Goal: Task Accomplishment & Management: Complete application form

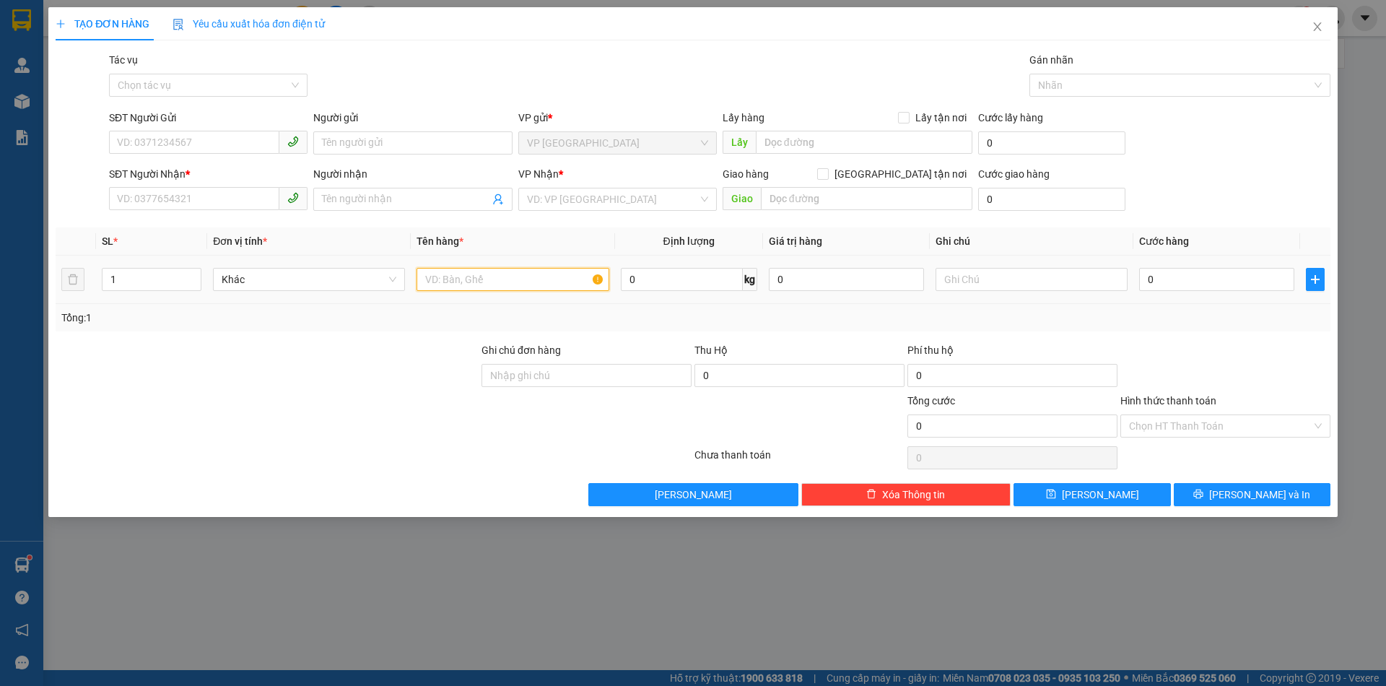
click at [493, 280] on input "text" at bounding box center [512, 279] width 192 height 23
click at [530, 286] on input "text" at bounding box center [512, 279] width 192 height 23
type input "b- mỹ phẩm"
click at [216, 134] on input "SĐT Người Gửi" at bounding box center [194, 142] width 170 height 23
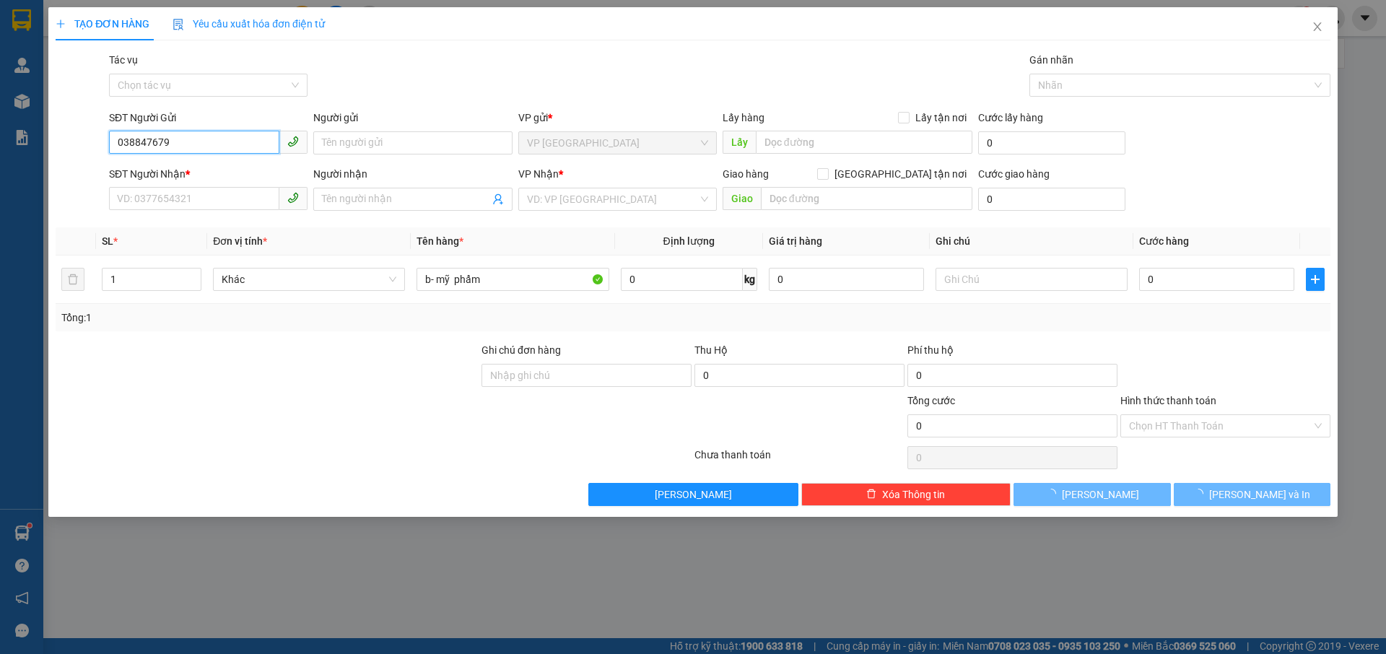
type input "0388476799"
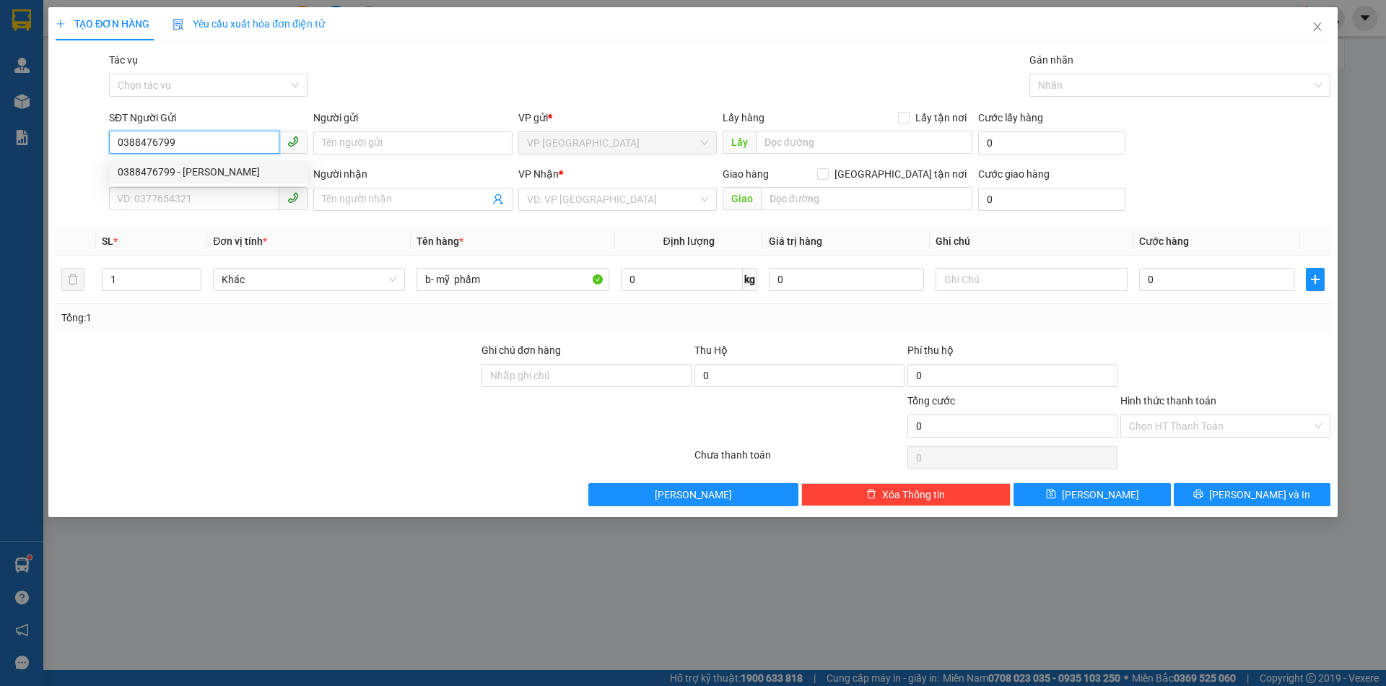
click at [245, 177] on div "0388476799 - [PERSON_NAME]" at bounding box center [208, 172] width 181 height 16
type input "Trang"
type input "0979110065"
type input "[PERSON_NAME]"
type input "0388476799"
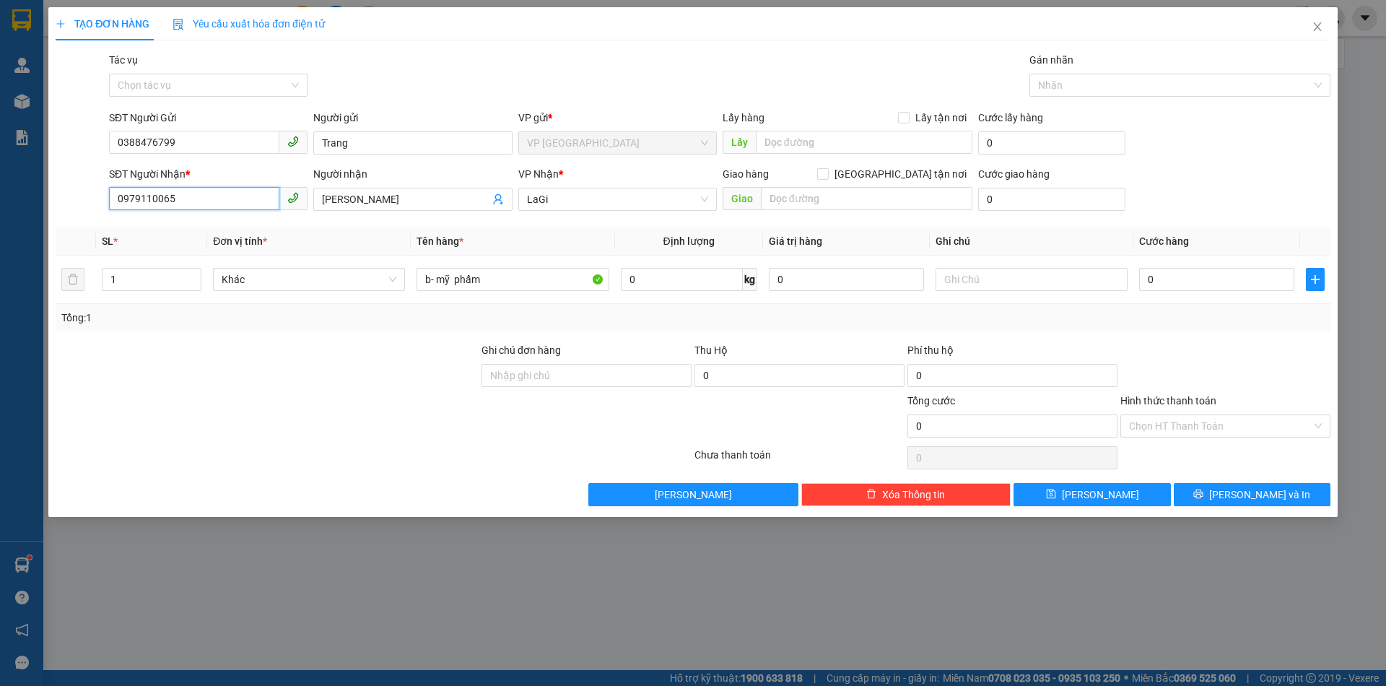
click at [233, 202] on input "0979110065" at bounding box center [194, 198] width 170 height 23
type input "0345685177"
click at [411, 200] on input "[PERSON_NAME]" at bounding box center [405, 199] width 167 height 16
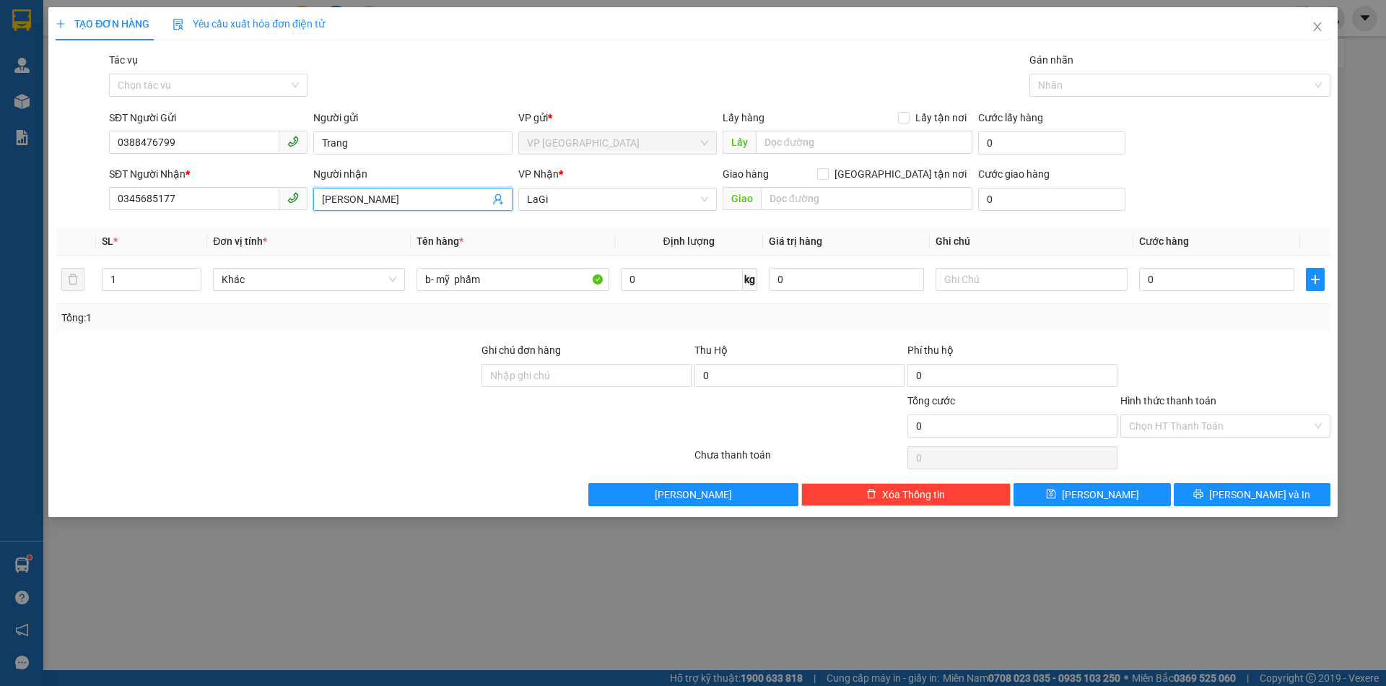
click at [411, 200] on input "[PERSON_NAME]" at bounding box center [405, 199] width 167 height 16
type input "Trãi"
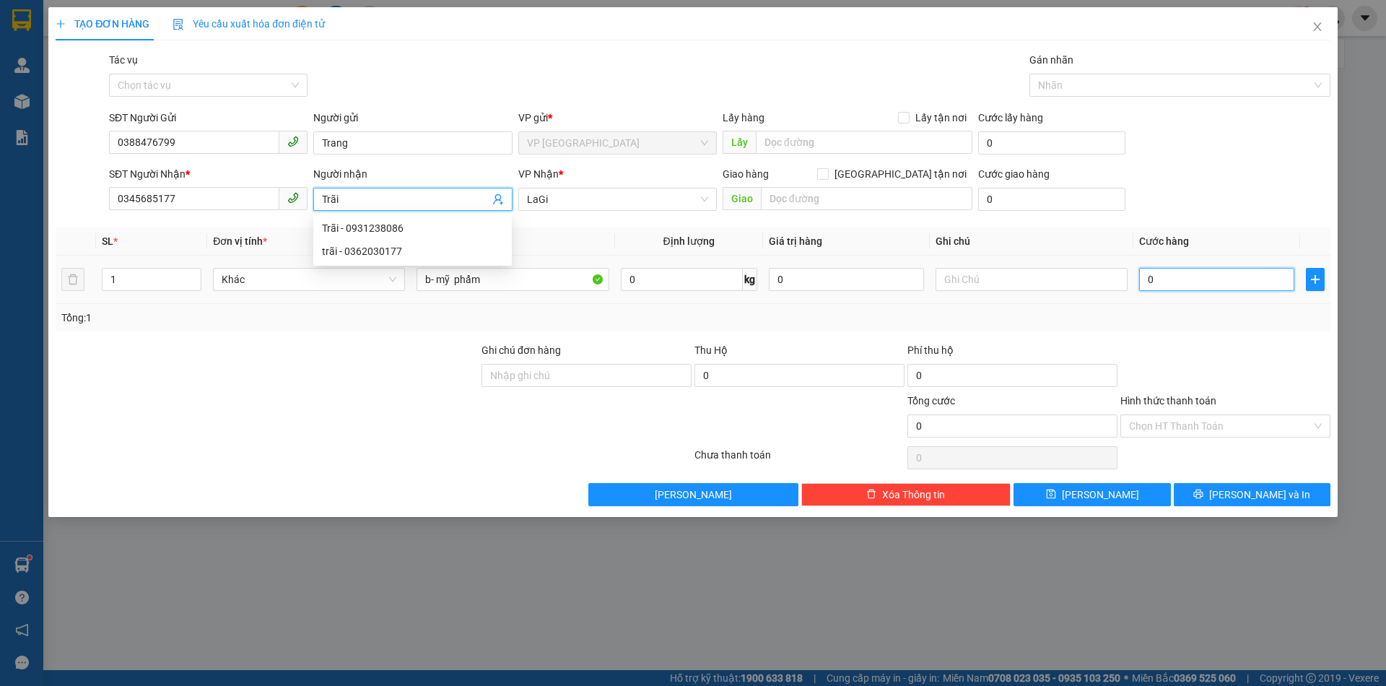
click at [1212, 285] on input "0" at bounding box center [1216, 279] width 155 height 23
type input "4"
type input "40"
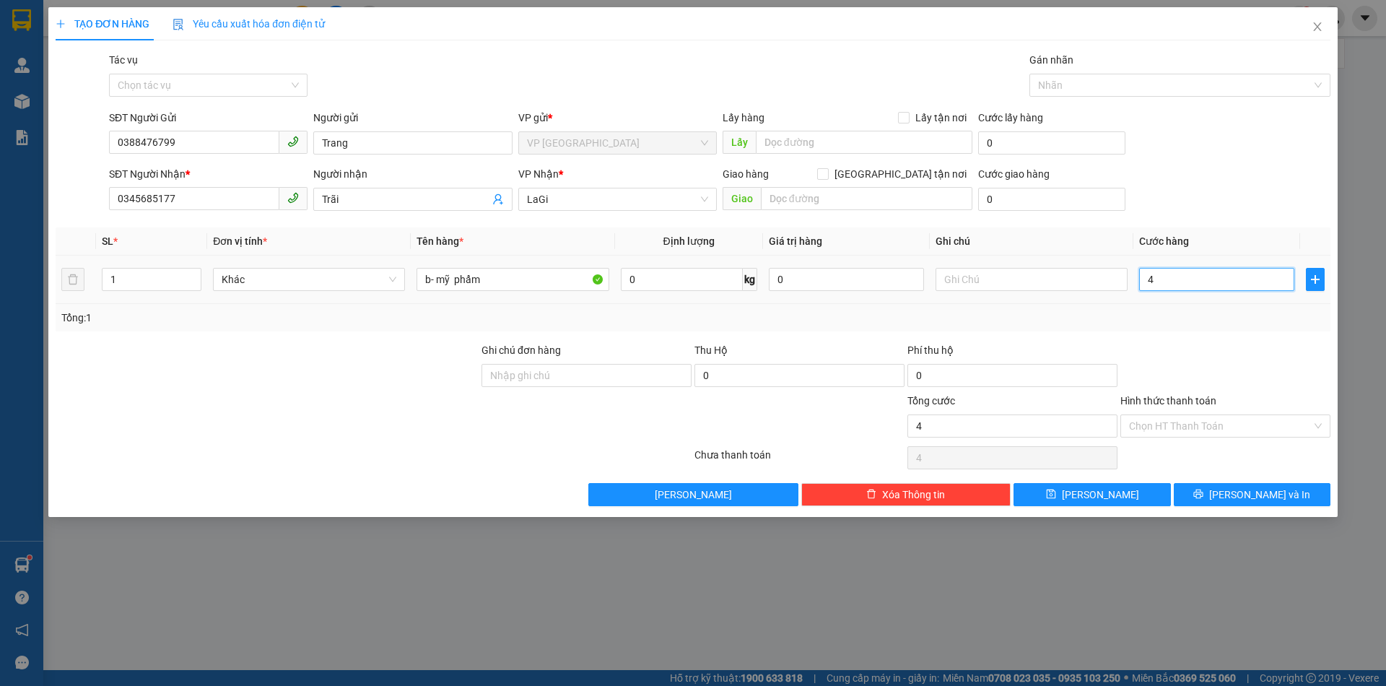
type input "40"
click at [1231, 342] on div at bounding box center [1225, 367] width 213 height 51
type input "40.000"
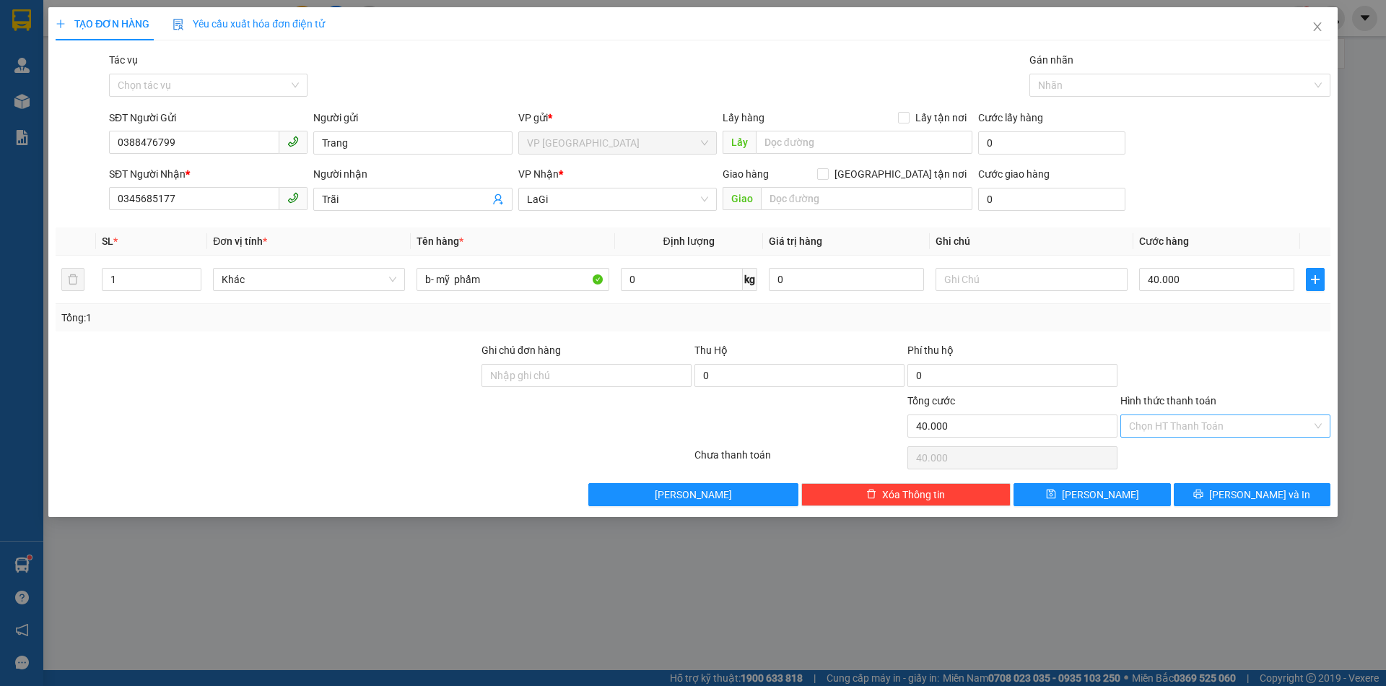
click at [1182, 429] on input "Hình thức thanh toán" at bounding box center [1220, 426] width 183 height 22
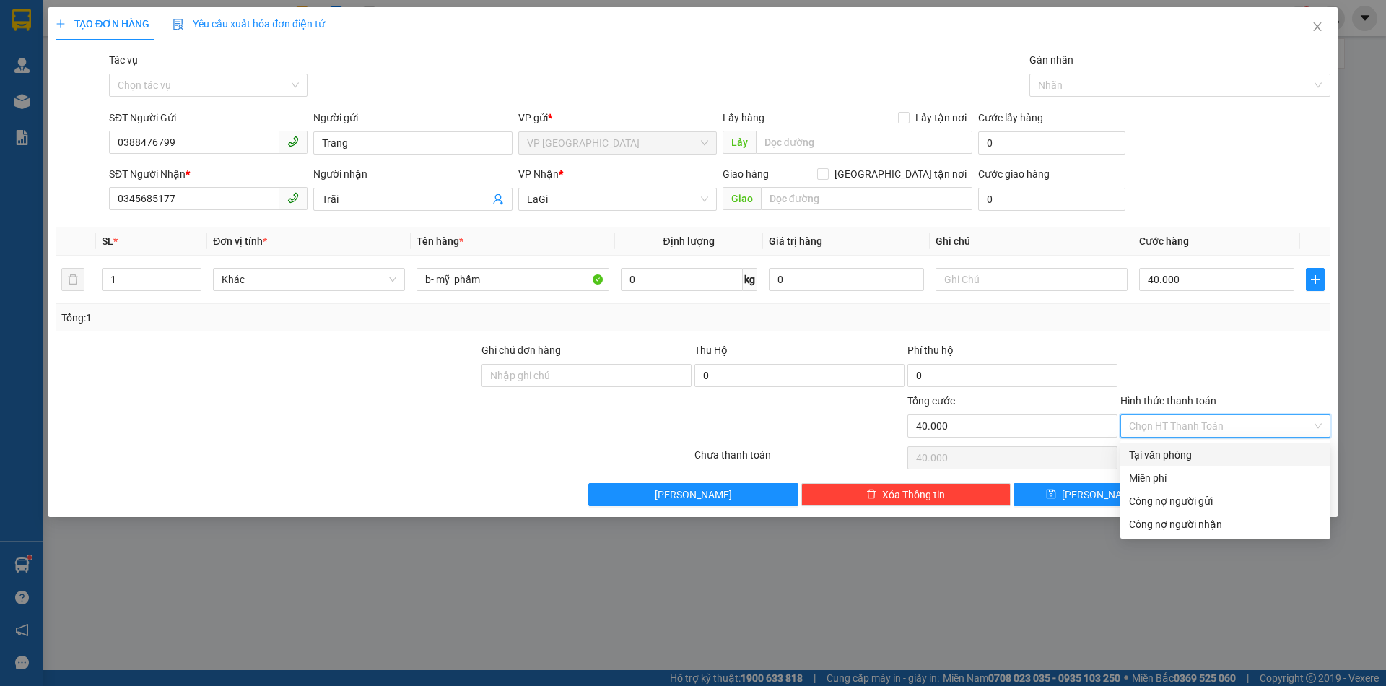
click at [1164, 450] on div "Tại văn phòng" at bounding box center [1225, 455] width 193 height 16
type input "0"
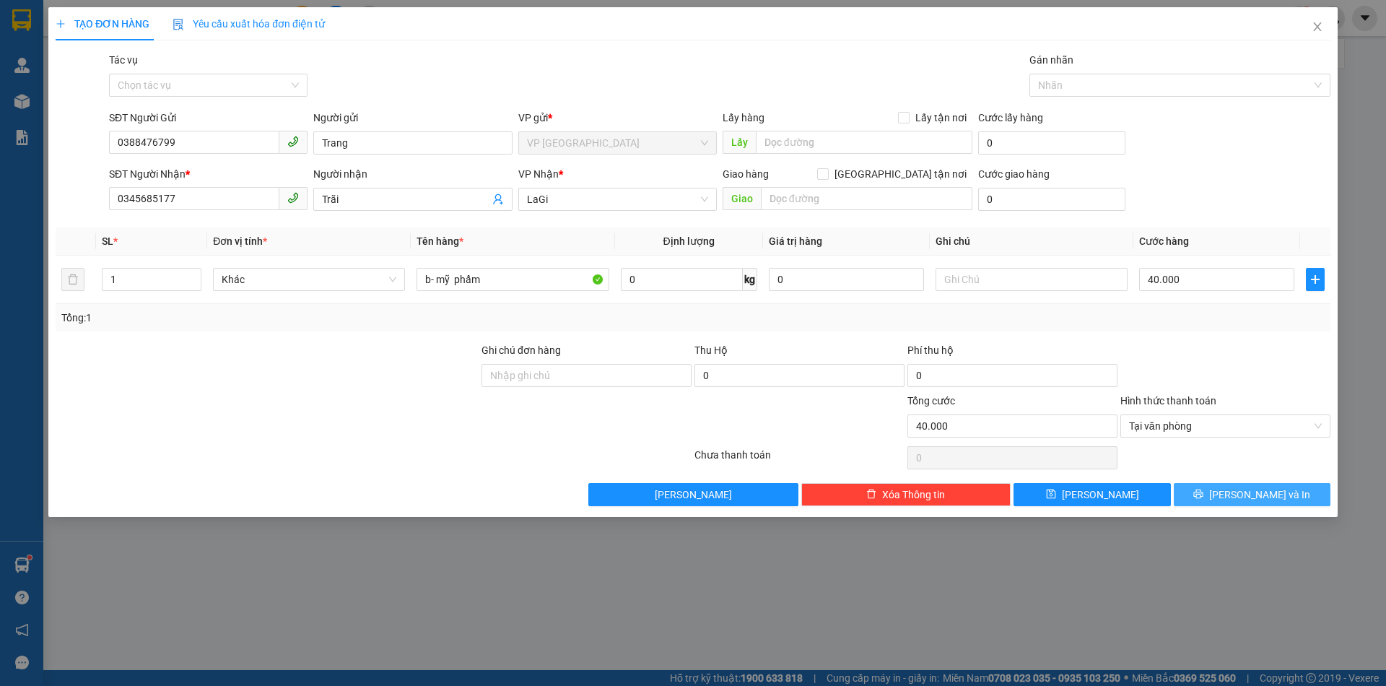
click at [1203, 495] on icon "printer" at bounding box center [1198, 494] width 10 height 10
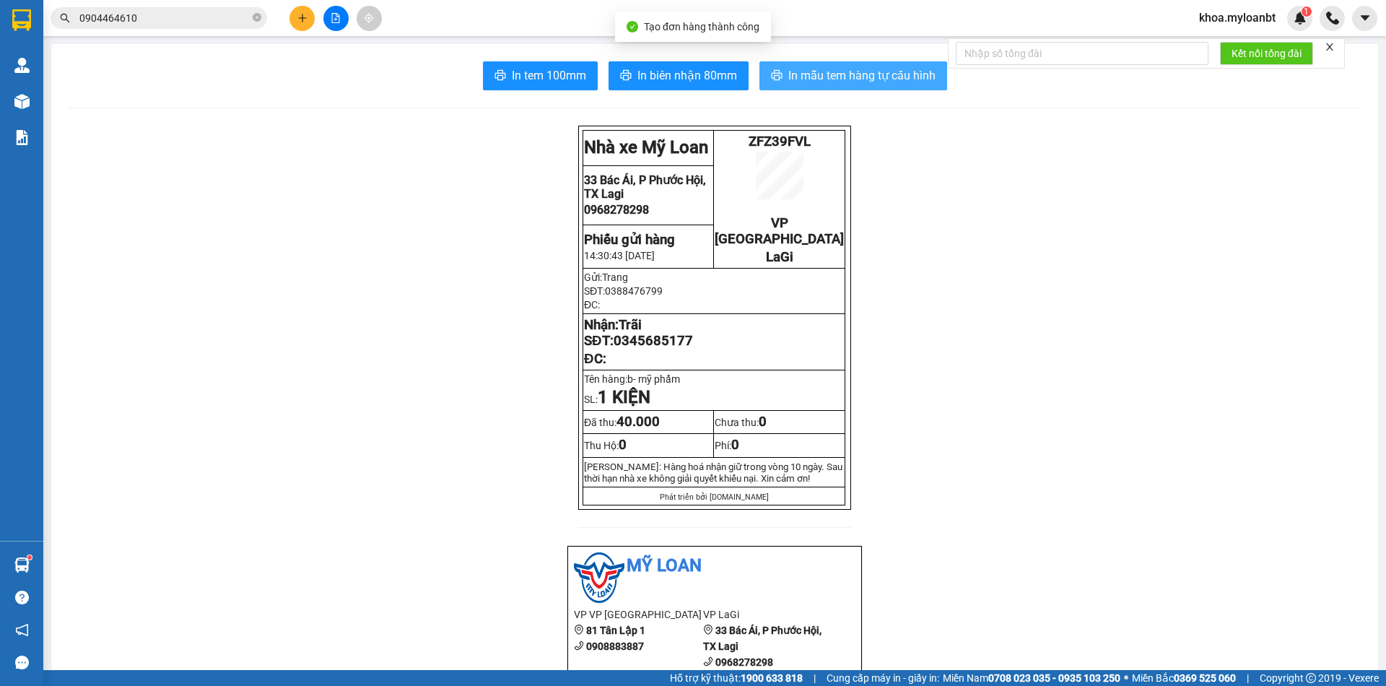
click at [854, 73] on span "In mẫu tem hàng tự cấu hình" at bounding box center [861, 75] width 147 height 18
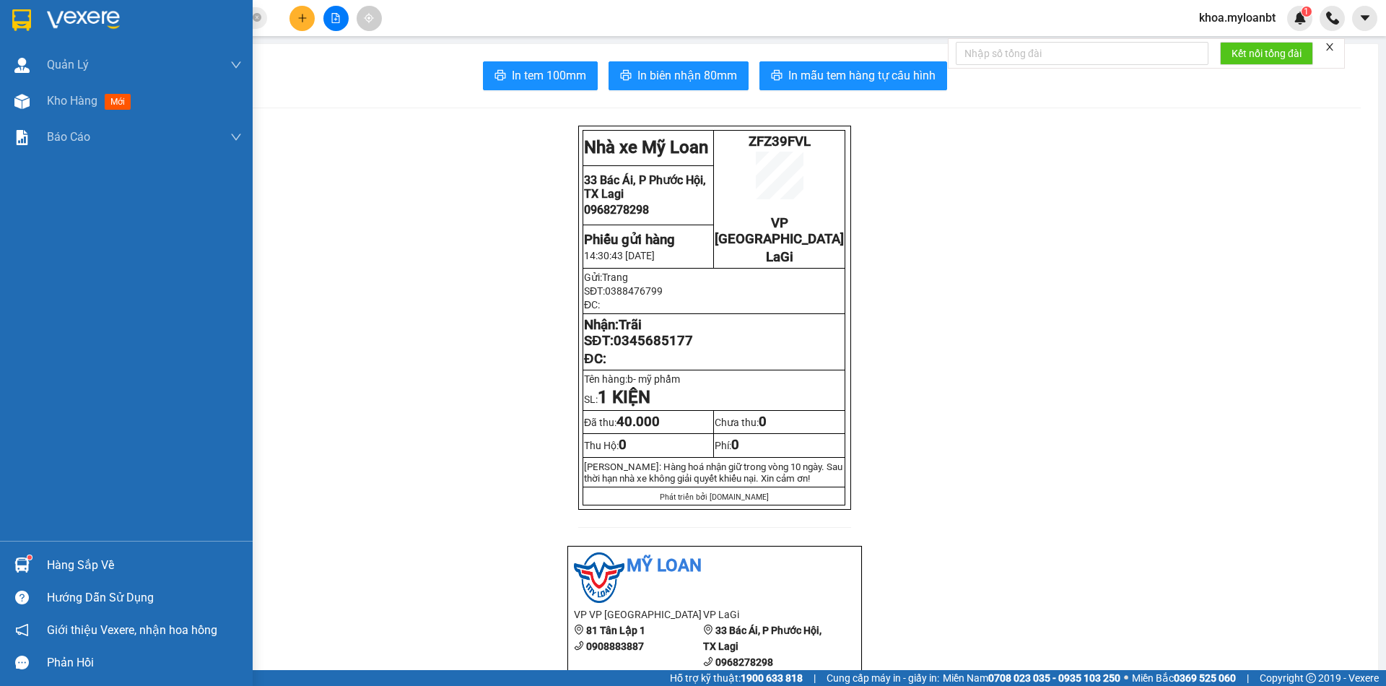
click at [36, 563] on div "Hàng sắp về" at bounding box center [126, 564] width 253 height 32
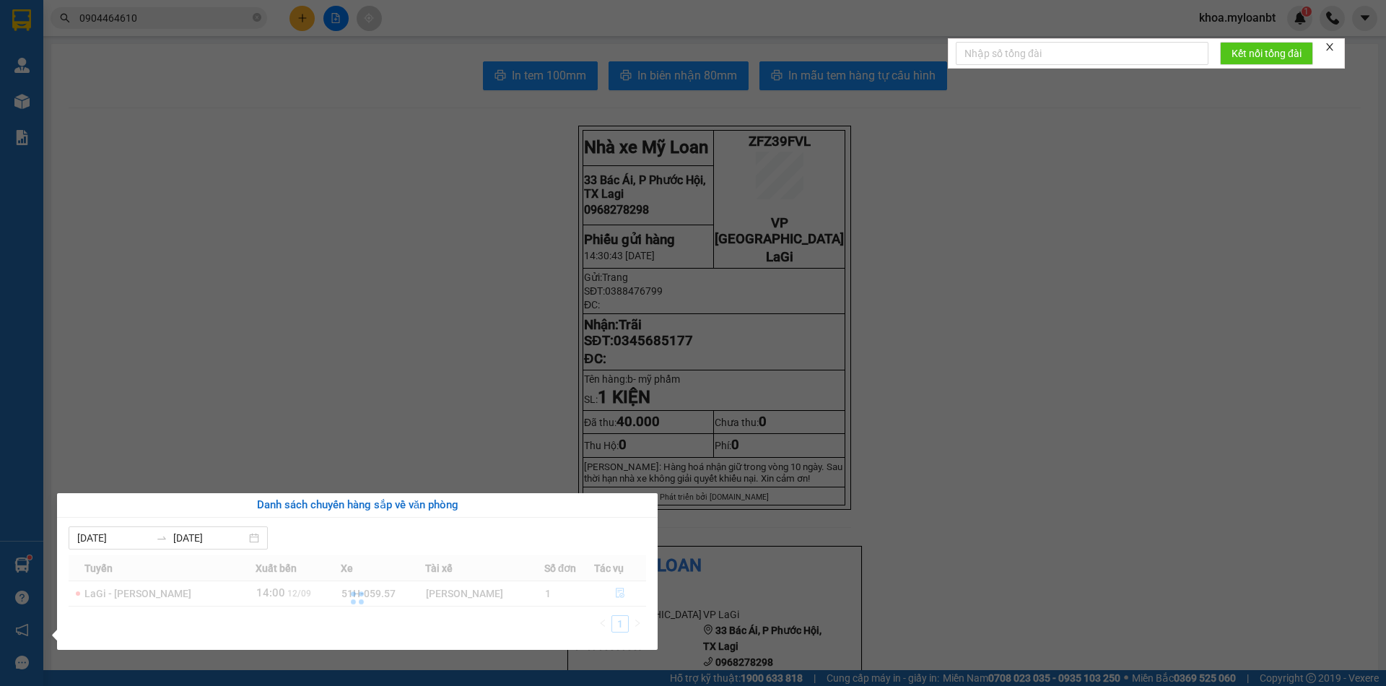
click at [452, 414] on section "Kết quả tìm kiếm ( 1 ) Bộ lọc Mã ĐH Trạng thái Món hàng Thu hộ Tổng cước Chưa c…" at bounding box center [693, 343] width 1386 height 686
